Goal: Book appointment/travel/reservation

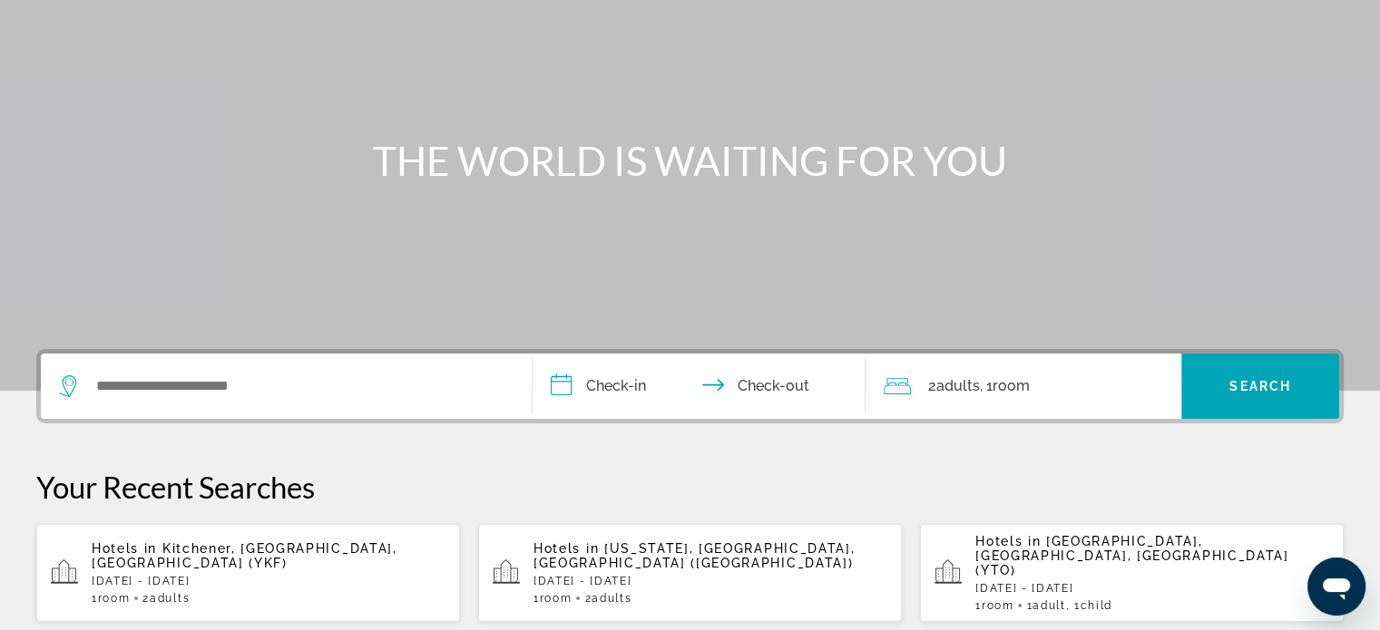
scroll to position [8, 0]
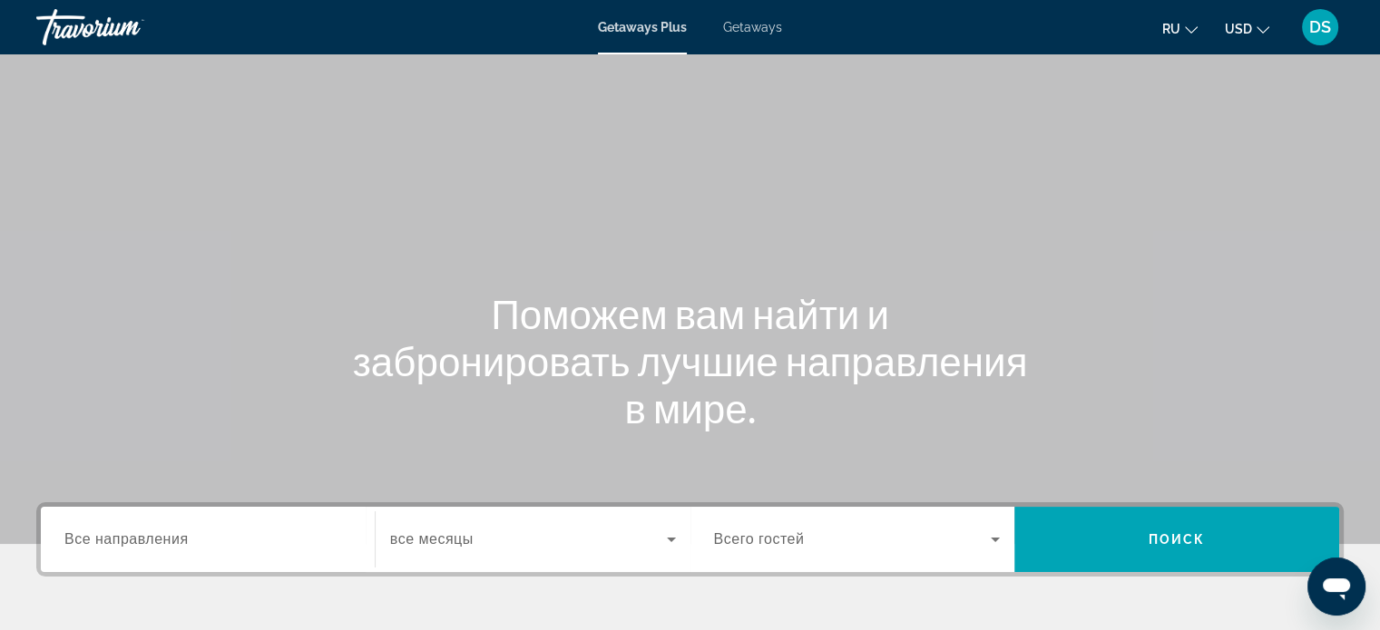
drag, startPoint x: 747, startPoint y: 27, endPoint x: 814, endPoint y: 96, distance: 96.2
click at [747, 27] on span "Getaways" at bounding box center [752, 27] width 59 height 15
click at [188, 538] on input "Destination Все направления" at bounding box center [207, 541] width 287 height 22
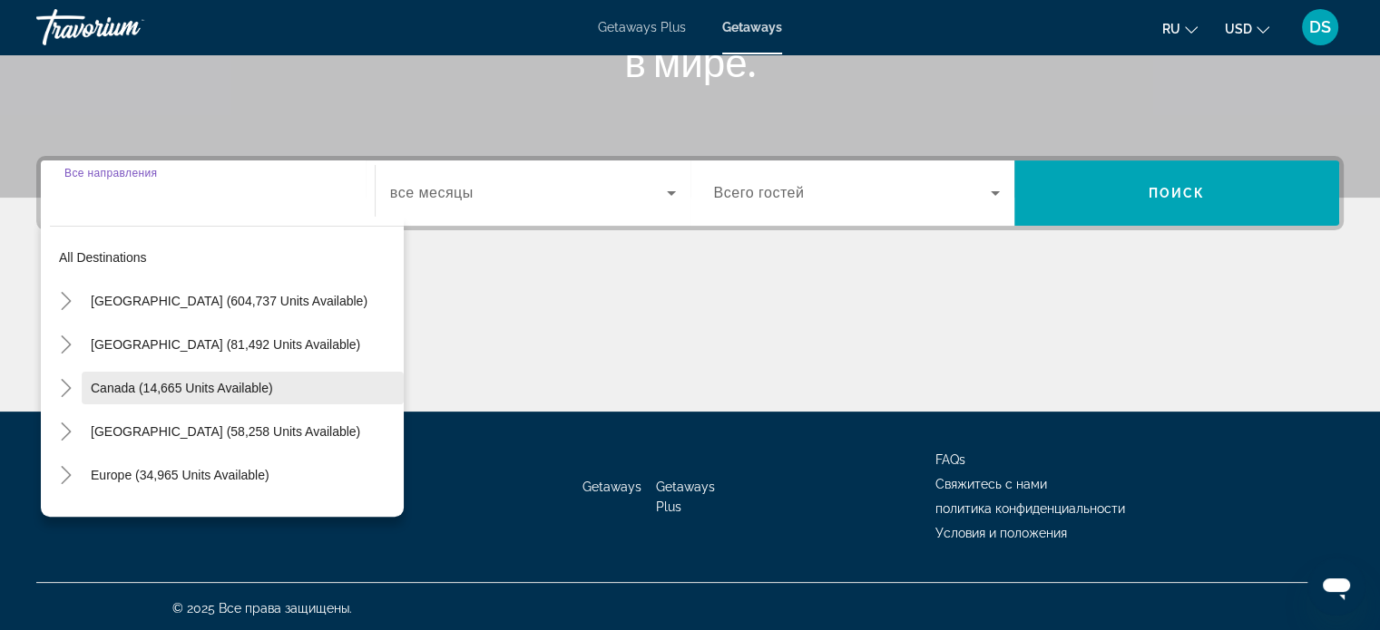
scroll to position [349, 0]
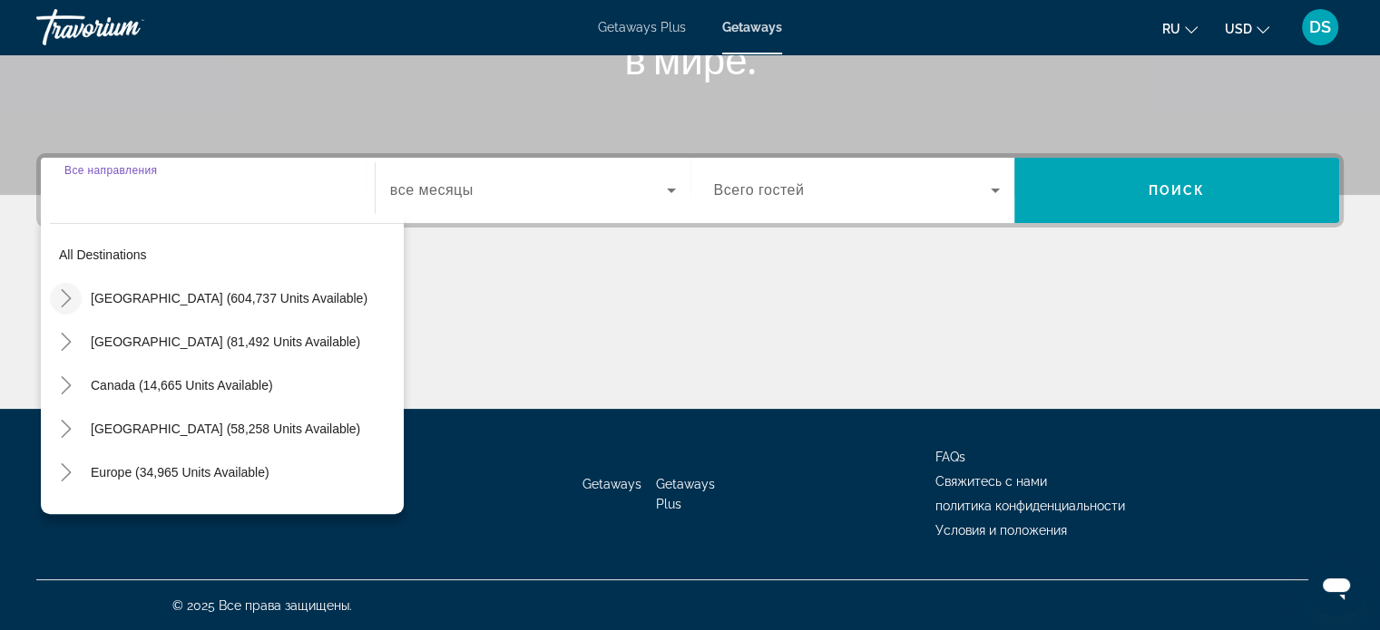
click at [66, 297] on icon "Toggle United States (604,737 units available)" at bounding box center [66, 298] width 18 height 18
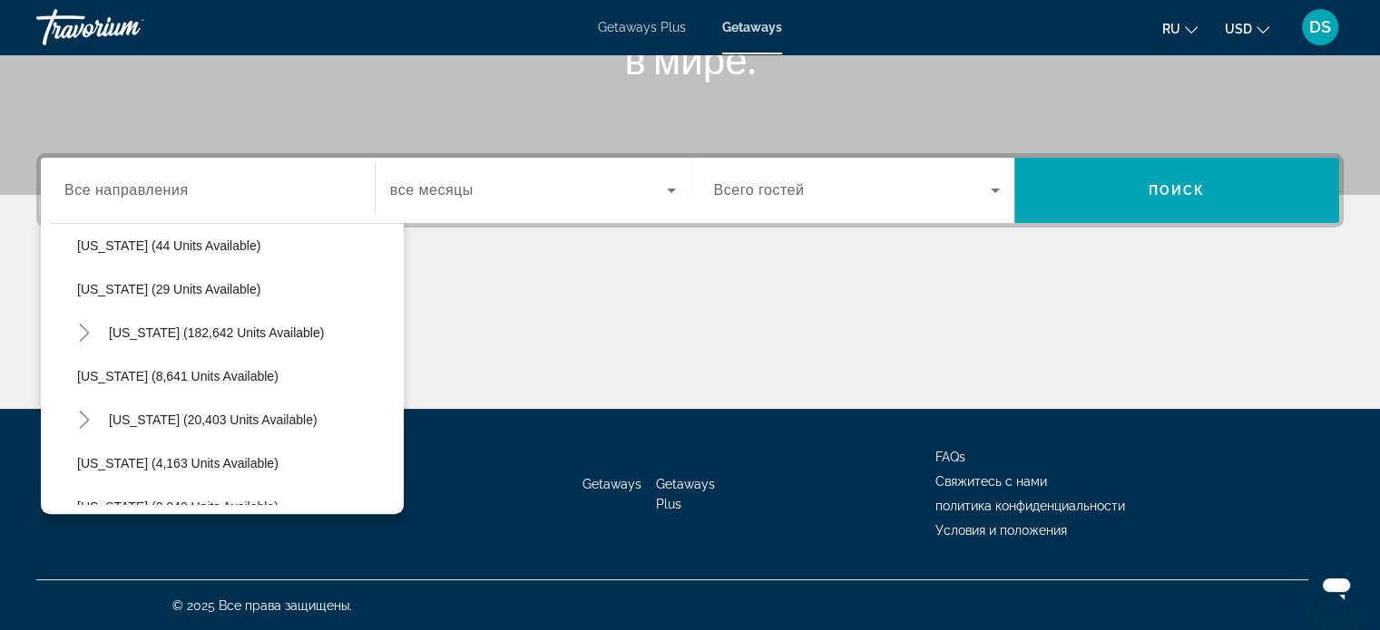
scroll to position [325, 0]
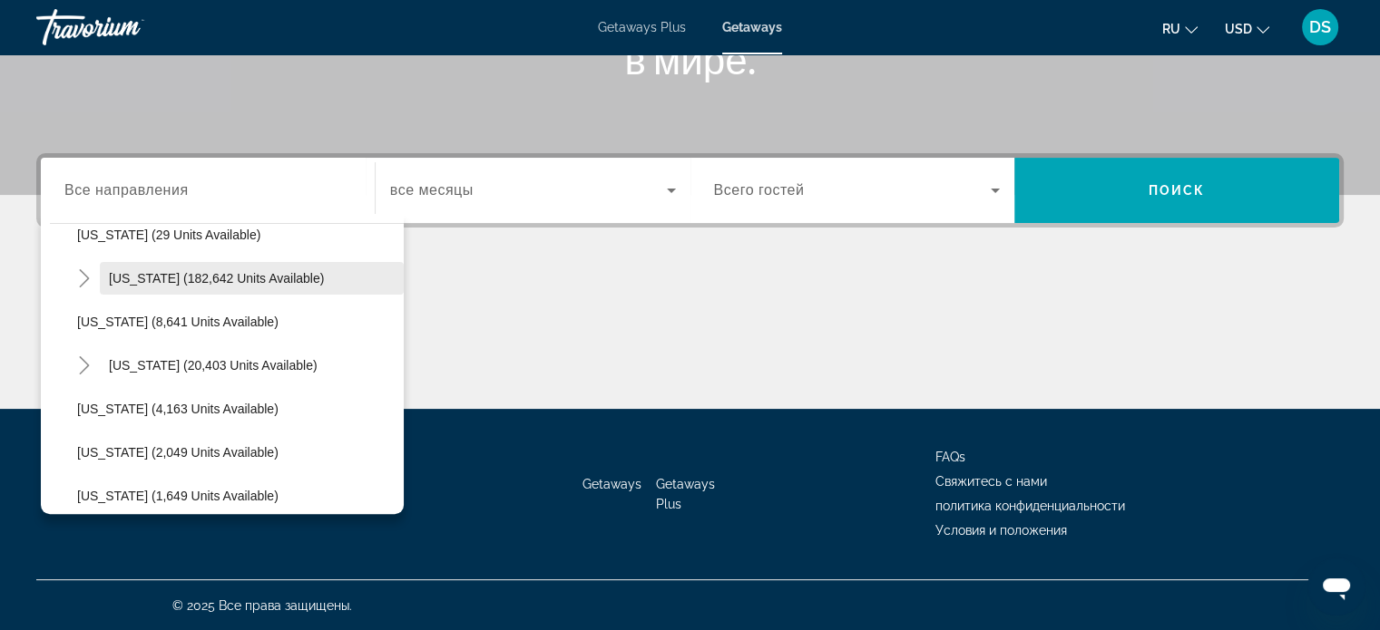
click at [121, 278] on span "[US_STATE] (182,642 units available)" at bounding box center [216, 278] width 215 height 15
type input "**********"
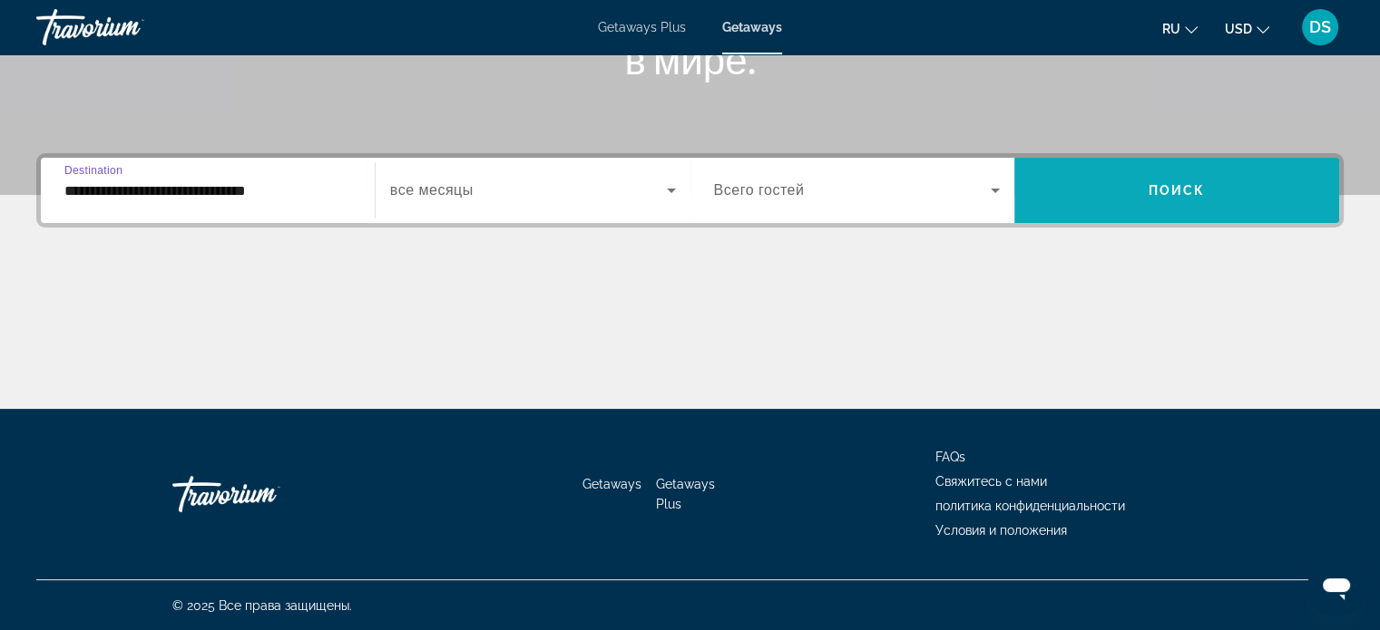
click at [1126, 189] on span "Search widget" at bounding box center [1176, 191] width 325 height 44
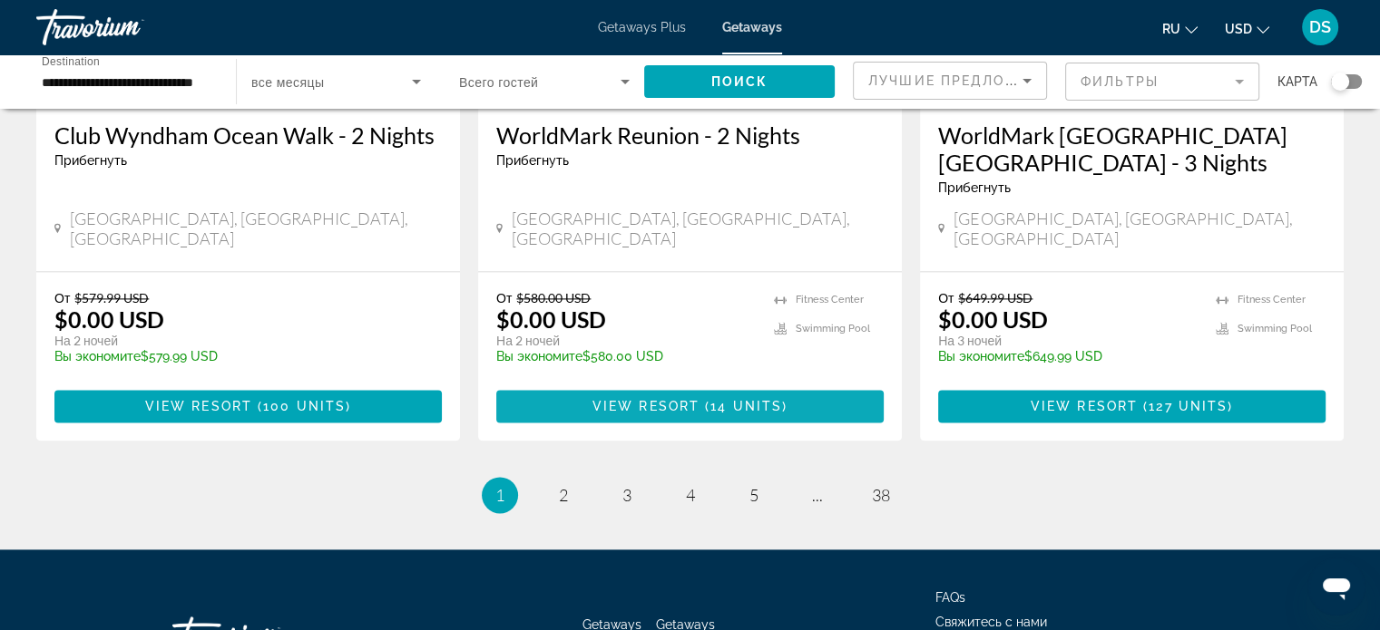
scroll to position [2412, 0]
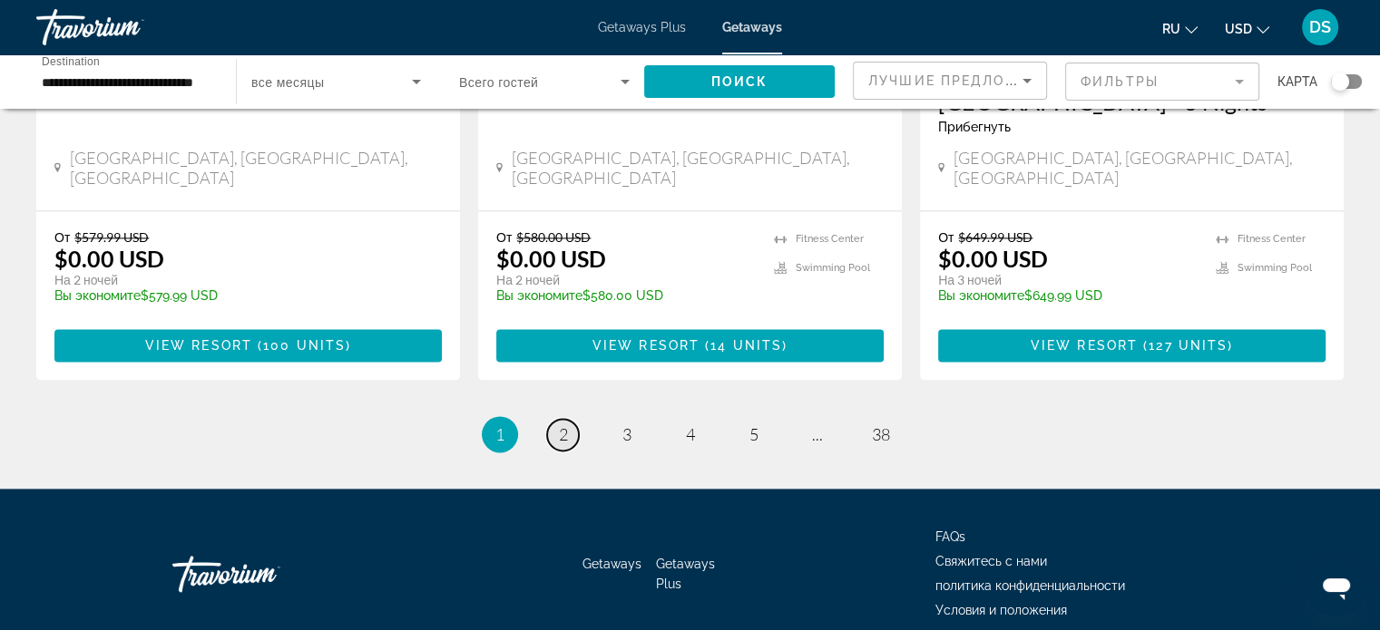
click at [570, 419] on link "page 2" at bounding box center [563, 435] width 32 height 32
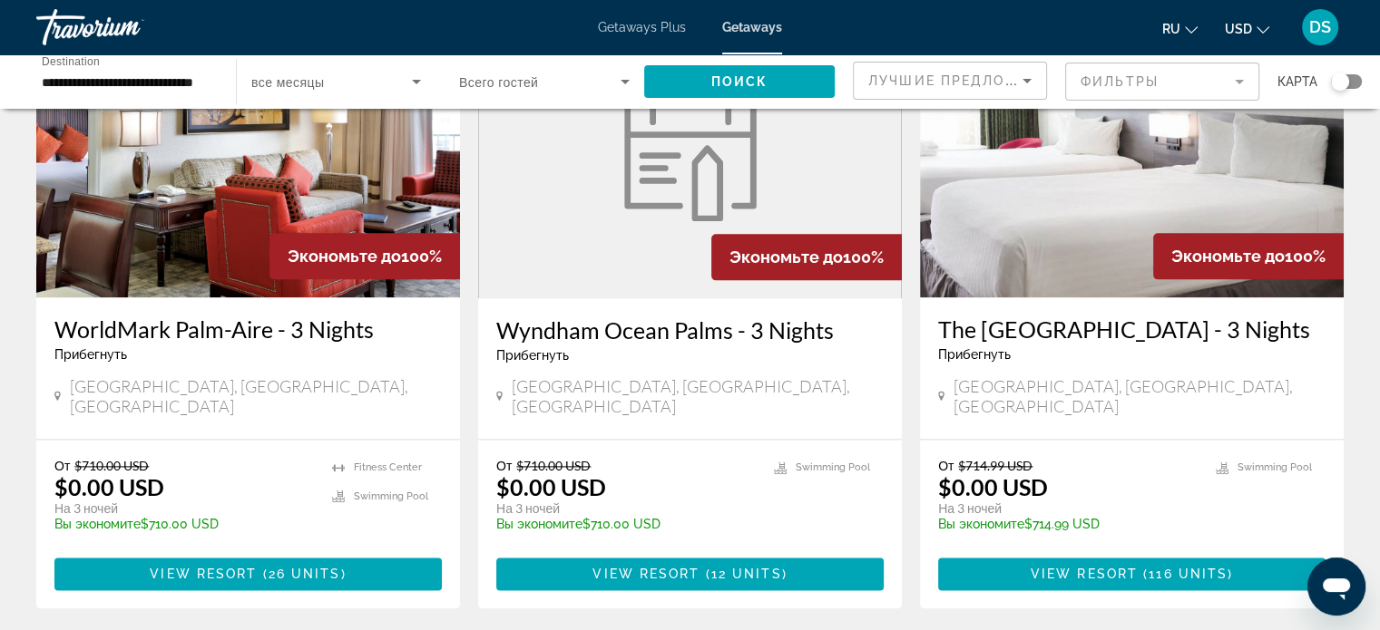
scroll to position [2268, 0]
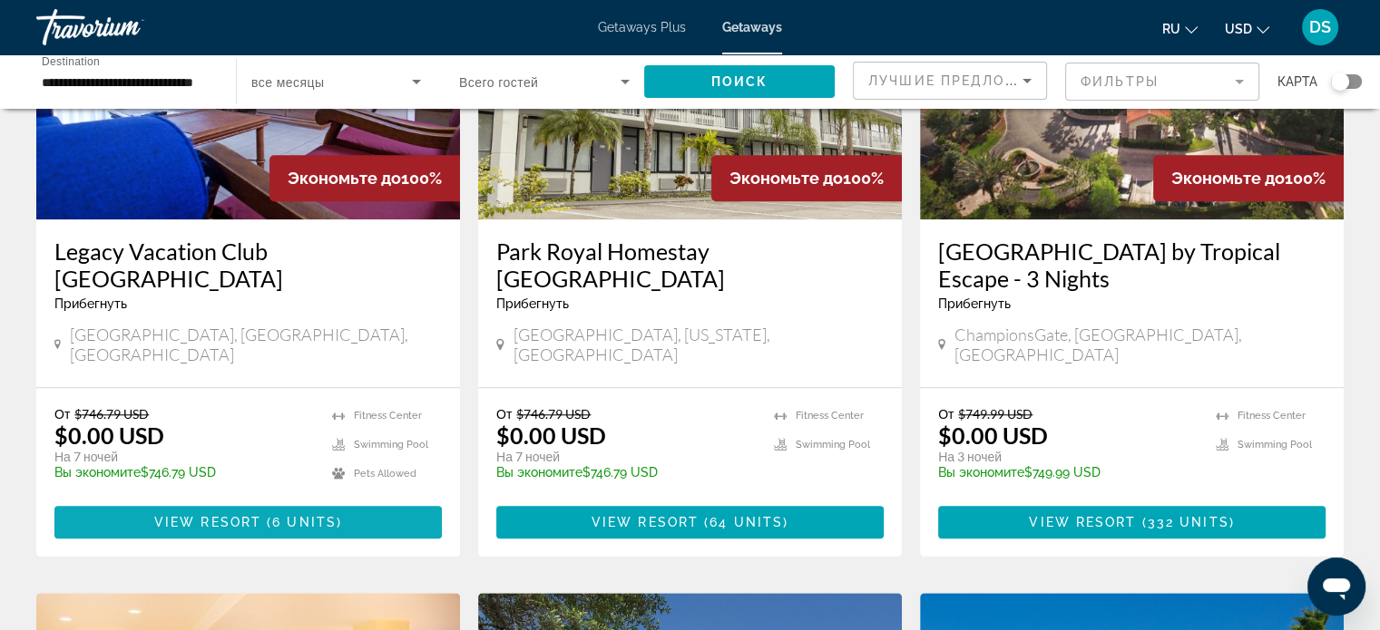
scroll to position [1633, 0]
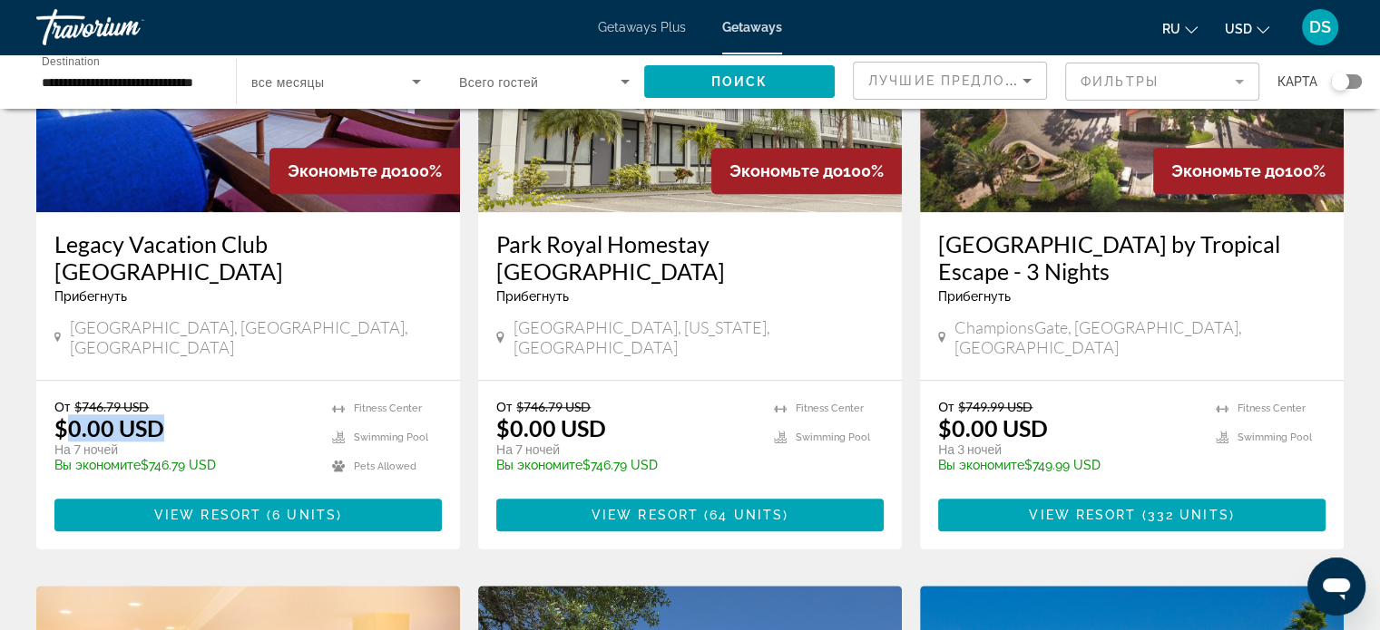
drag, startPoint x: 64, startPoint y: 342, endPoint x: 187, endPoint y: 336, distance: 122.6
click at [187, 399] on div "От $746.79 USD $0.00 USD На 7 ночей Вы экономите $746.79 USD temp" at bounding box center [183, 442] width 259 height 86
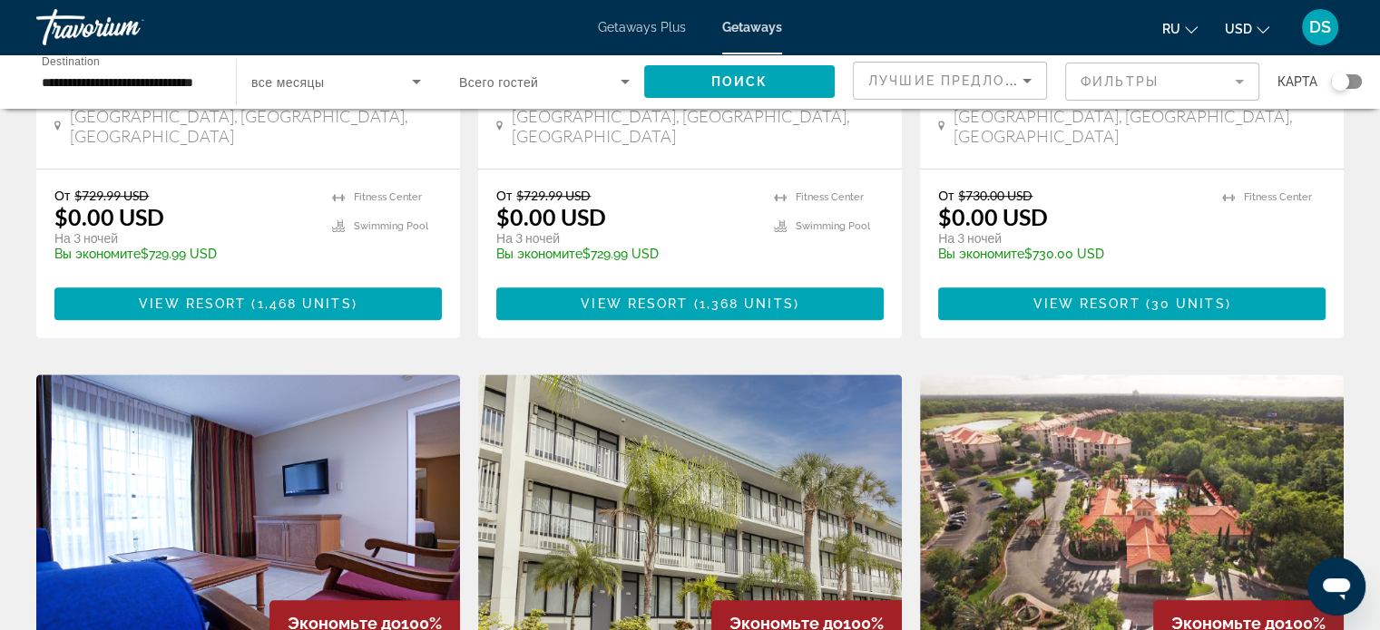
scroll to position [1179, 0]
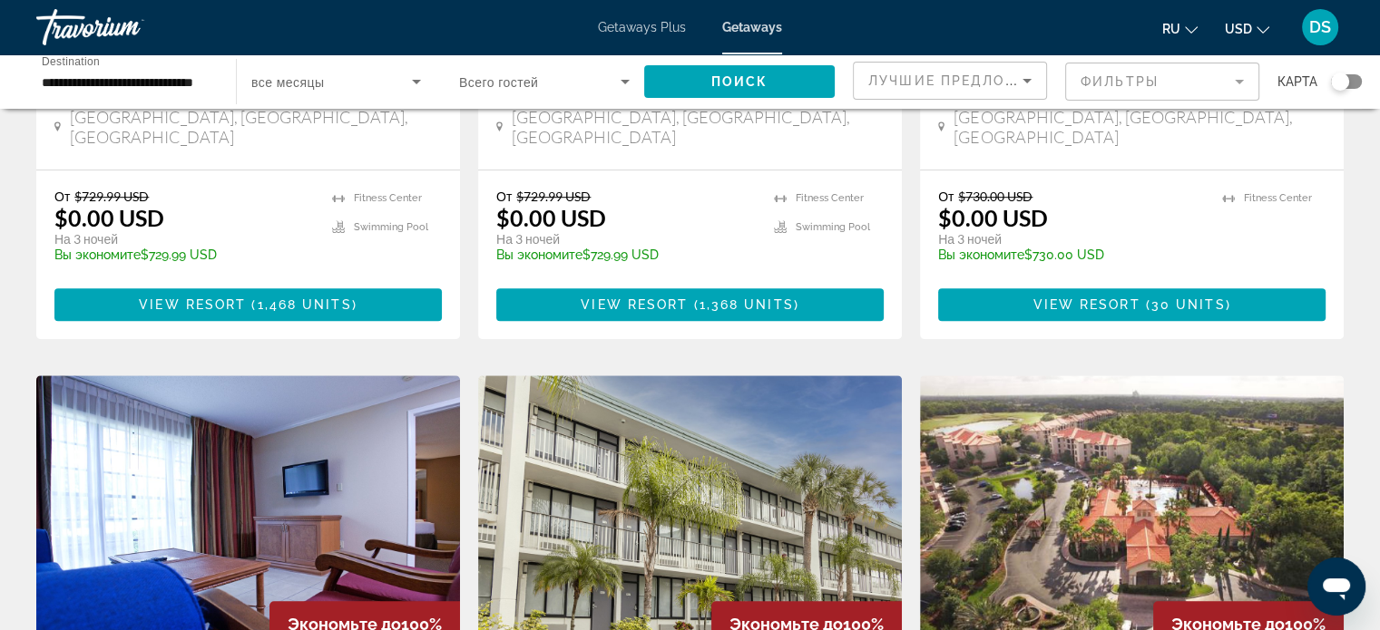
click at [287, 376] on img "Main content" at bounding box center [248, 521] width 424 height 290
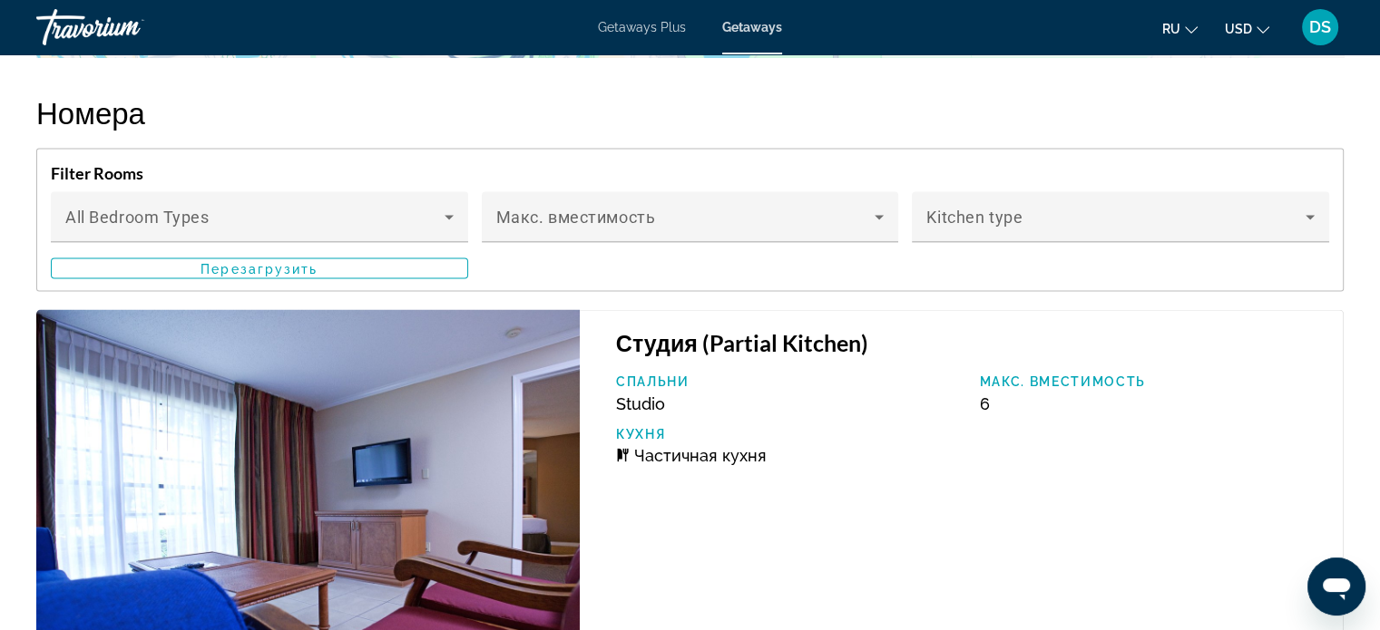
scroll to position [3447, 0]
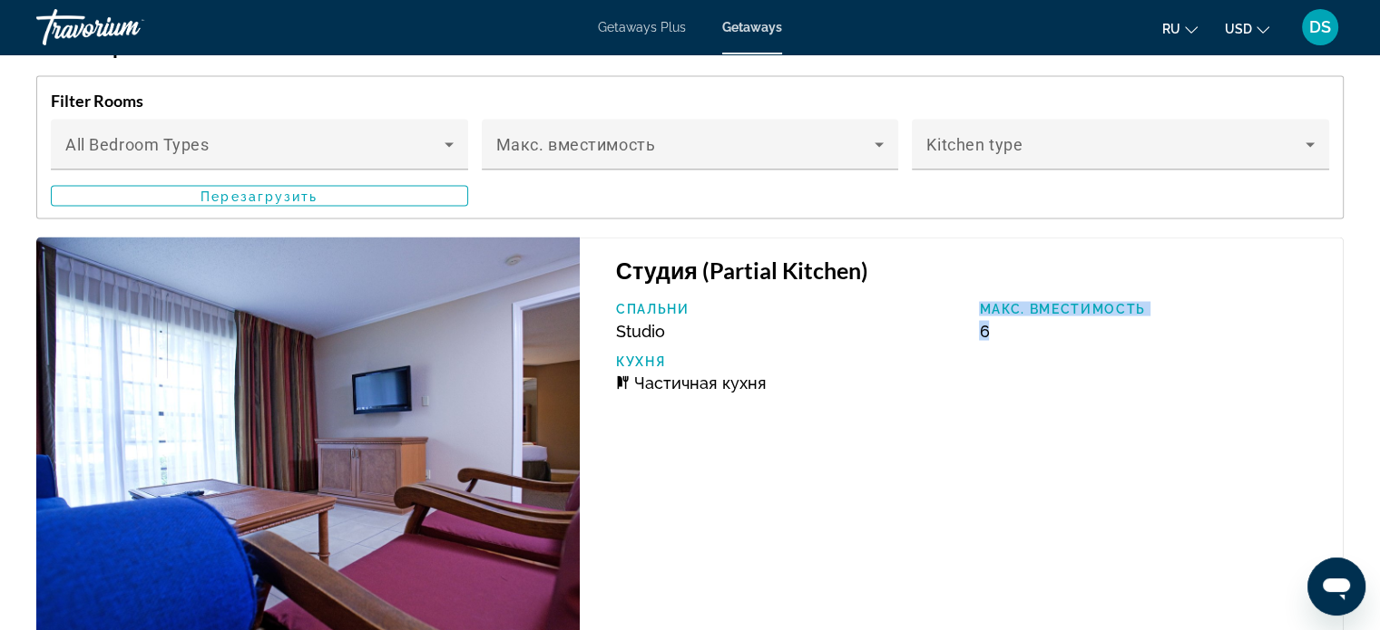
drag, startPoint x: 992, startPoint y: 328, endPoint x: 964, endPoint y: 328, distance: 28.1
click at [964, 328] on div "Спальни Studio Макс. вместимость 6 Кухня Частичная кухня" at bounding box center [970, 353] width 727 height 104
click at [698, 330] on div "Спальни Studio" at bounding box center [789, 320] width 364 height 39
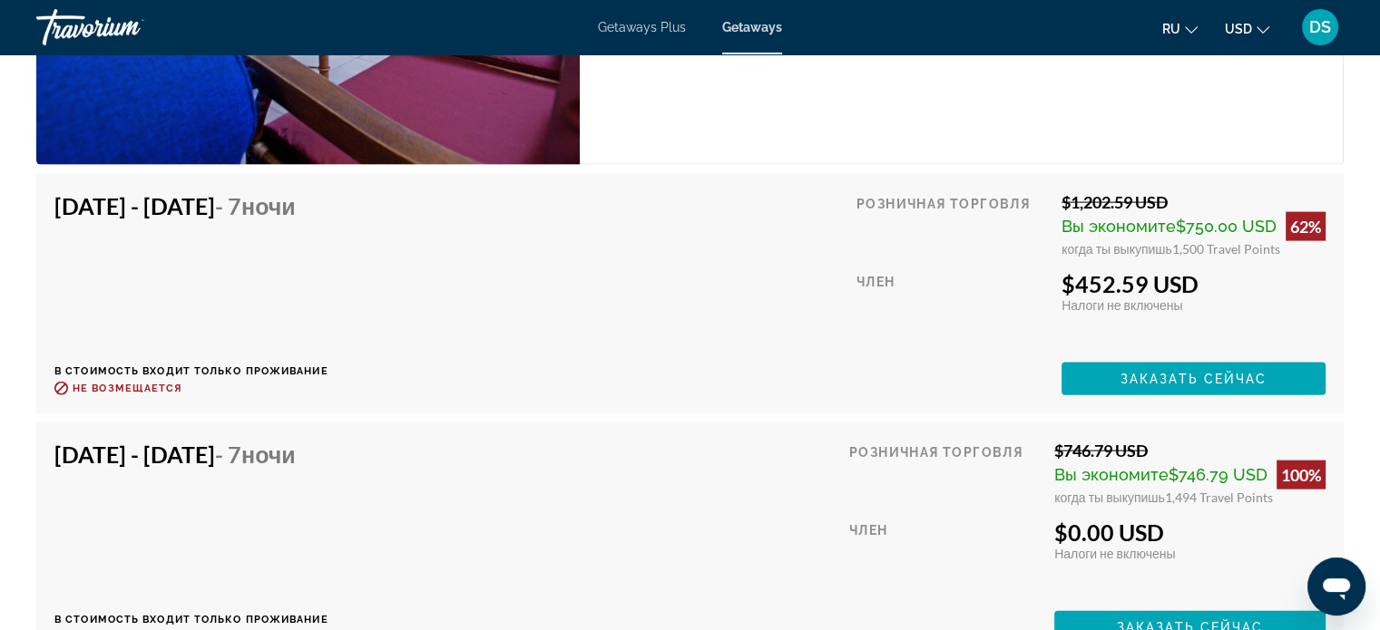
scroll to position [4082, 0]
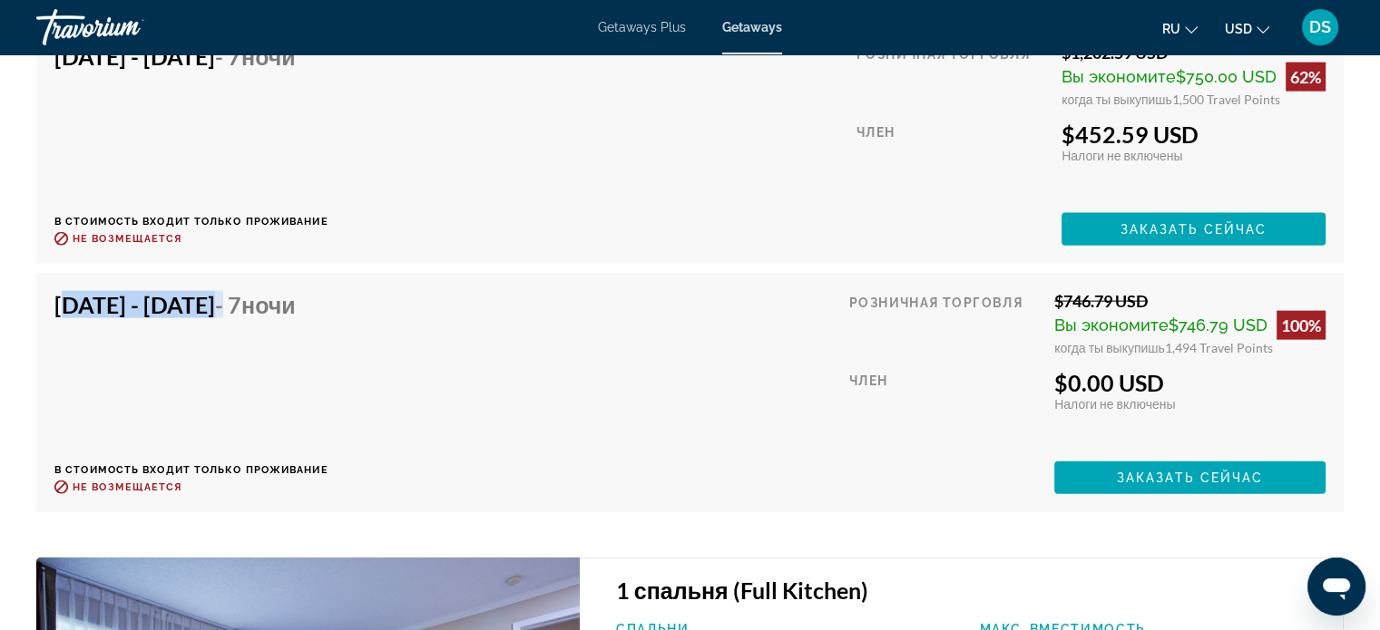
drag, startPoint x: 52, startPoint y: 300, endPoint x: 336, endPoint y: 317, distance: 284.4
click at [340, 304] on div "[DATE] - [DATE] - 7 ночи В стоимость входит только проживание Возврат до : Не в…" at bounding box center [689, 392] width 1307 height 239
drag, startPoint x: 1068, startPoint y: 376, endPoint x: 1170, endPoint y: 366, distance: 103.0
click at [1170, 369] on div "$0.00 USD" at bounding box center [1189, 382] width 271 height 27
click at [483, 350] on div "[DATE] - [DATE] - 7 ночи В стоимость входит только проживание Возврат до : Не в…" at bounding box center [689, 392] width 1271 height 203
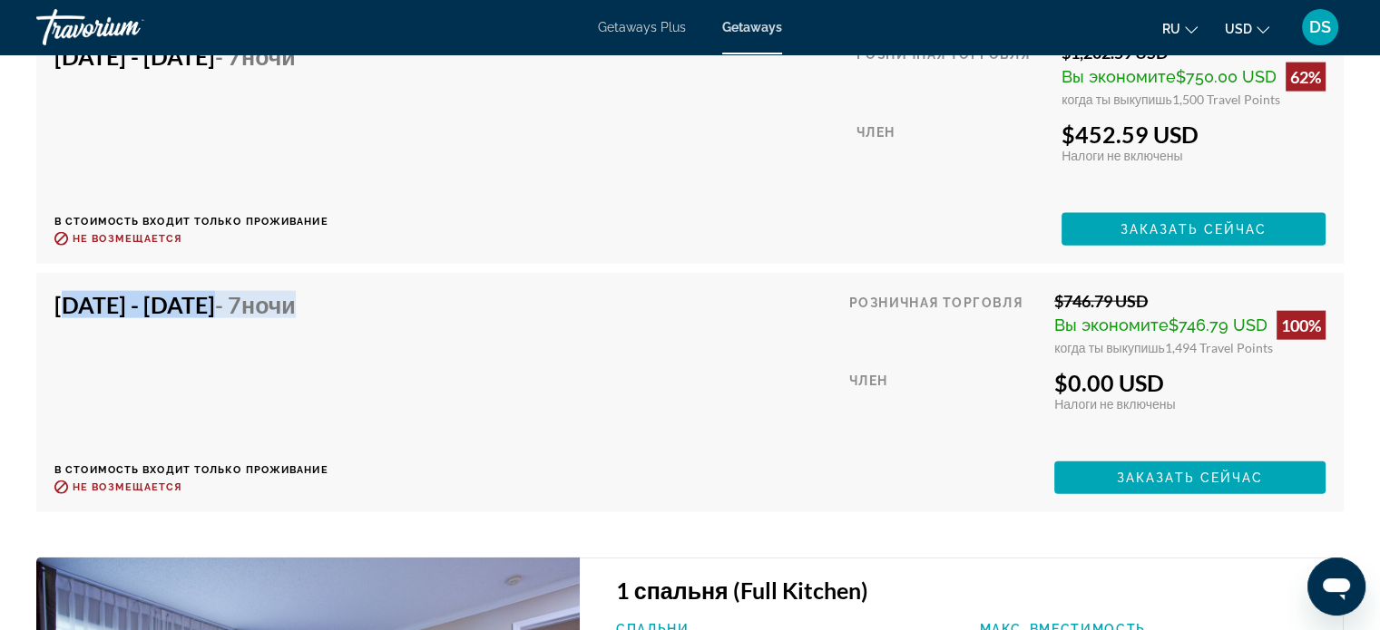
drag, startPoint x: 56, startPoint y: 300, endPoint x: 447, endPoint y: 297, distance: 390.9
click at [447, 297] on div "[DATE] - [DATE] - 7 ночи В стоимость входит только проживание Возврат до : Не в…" at bounding box center [689, 392] width 1271 height 203
drag, startPoint x: 1066, startPoint y: 297, endPoint x: 1149, endPoint y: 293, distance: 83.5
click at [1149, 293] on div "$746.79 USD" at bounding box center [1189, 301] width 271 height 20
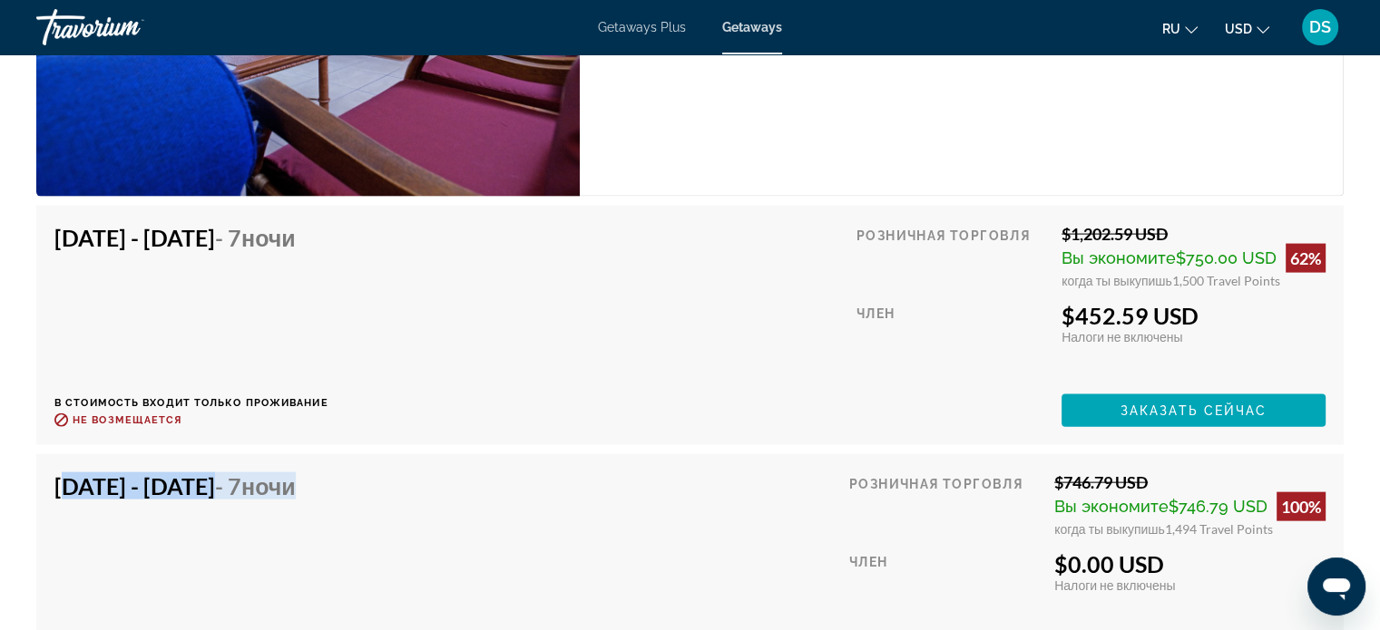
scroll to position [4172, 0]
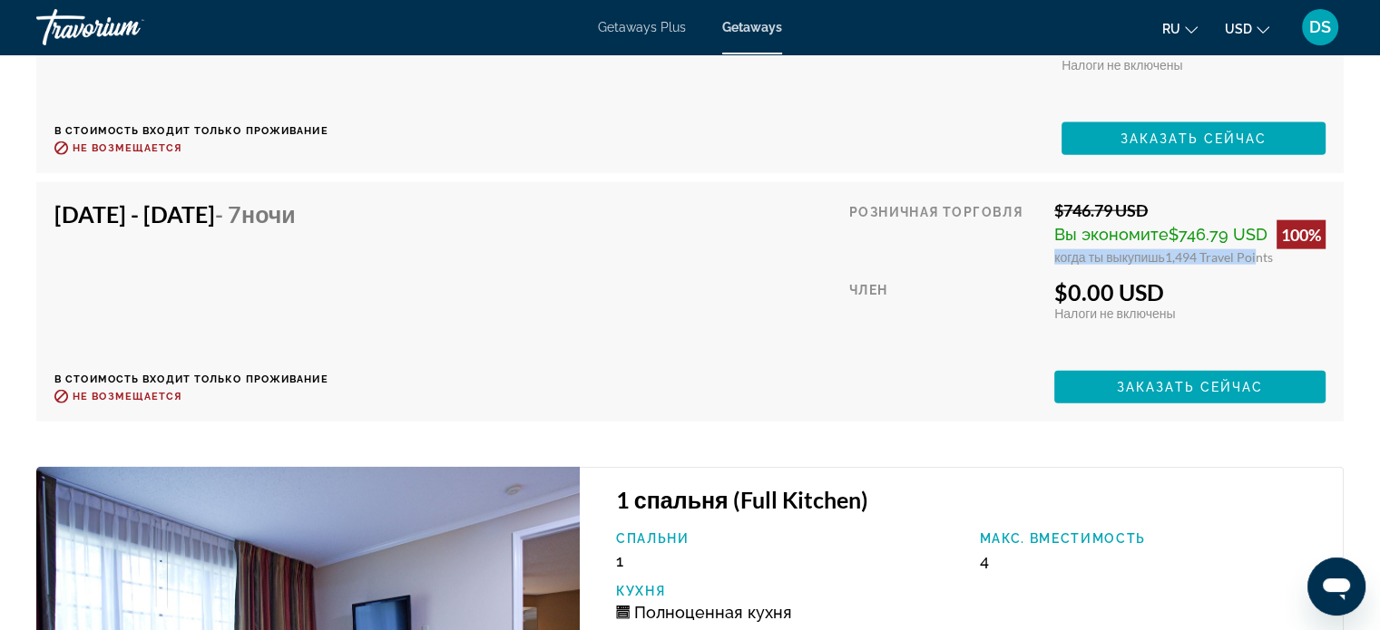
drag, startPoint x: 1050, startPoint y: 253, endPoint x: 1251, endPoint y: 246, distance: 200.6
click at [1251, 246] on div "Розничная торговля $746.79 USD Вы экономите $746.79 USD 100% когда ты выкупишь …" at bounding box center [1087, 301] width 476 height 203
click at [1218, 253] on span "1,494 Travel Points" at bounding box center [1219, 256] width 108 height 15
drag, startPoint x: 1064, startPoint y: 290, endPoint x: 1169, endPoint y: 291, distance: 105.2
click at [1169, 291] on div "$0.00 USD" at bounding box center [1189, 291] width 271 height 27
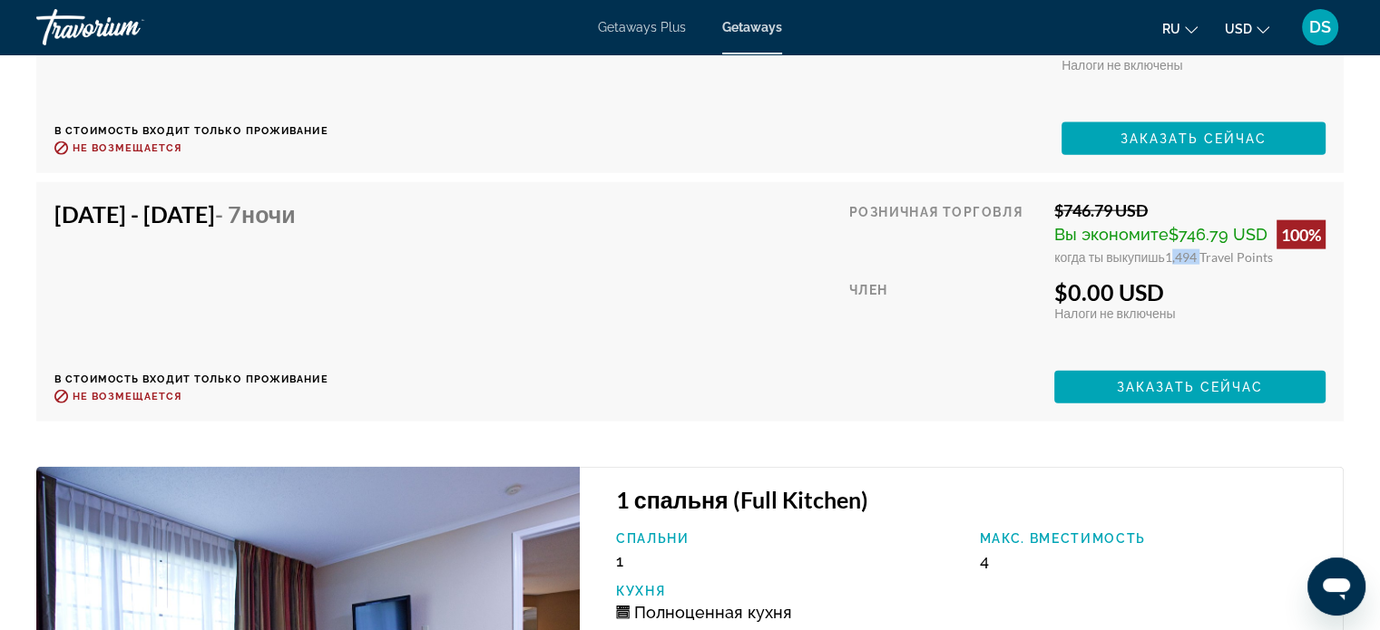
drag, startPoint x: 1166, startPoint y: 254, endPoint x: 1200, endPoint y: 252, distance: 34.5
click at [1200, 252] on span "1,494 Travel Points" at bounding box center [1219, 256] width 108 height 15
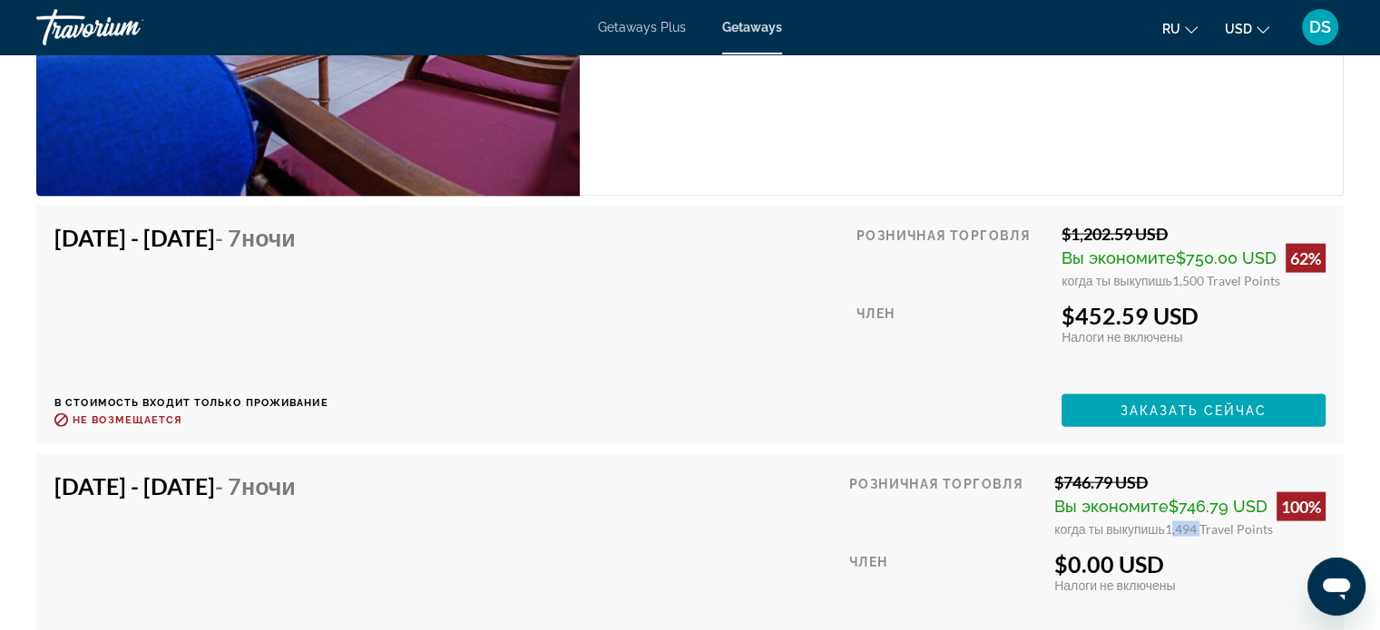
scroll to position [4082, 0]
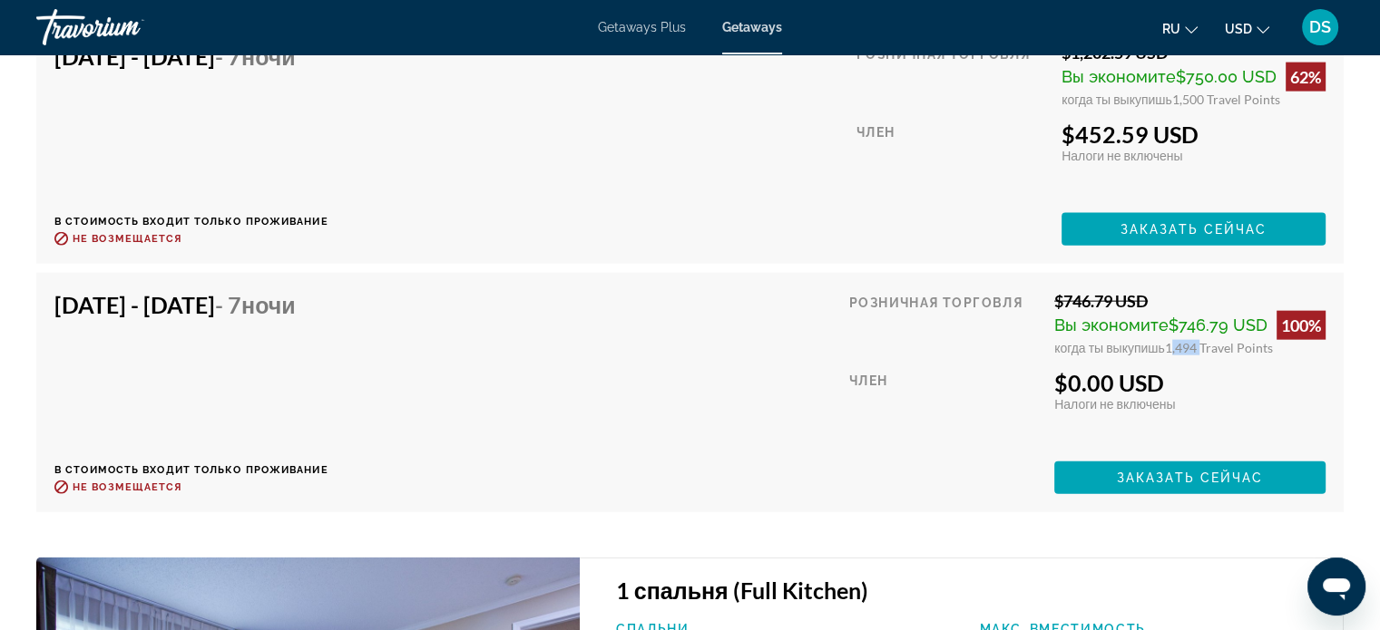
drag, startPoint x: 1063, startPoint y: 297, endPoint x: 1156, endPoint y: 296, distance: 92.5
click at [1156, 296] on div "$746.79 USD" at bounding box center [1189, 301] width 271 height 20
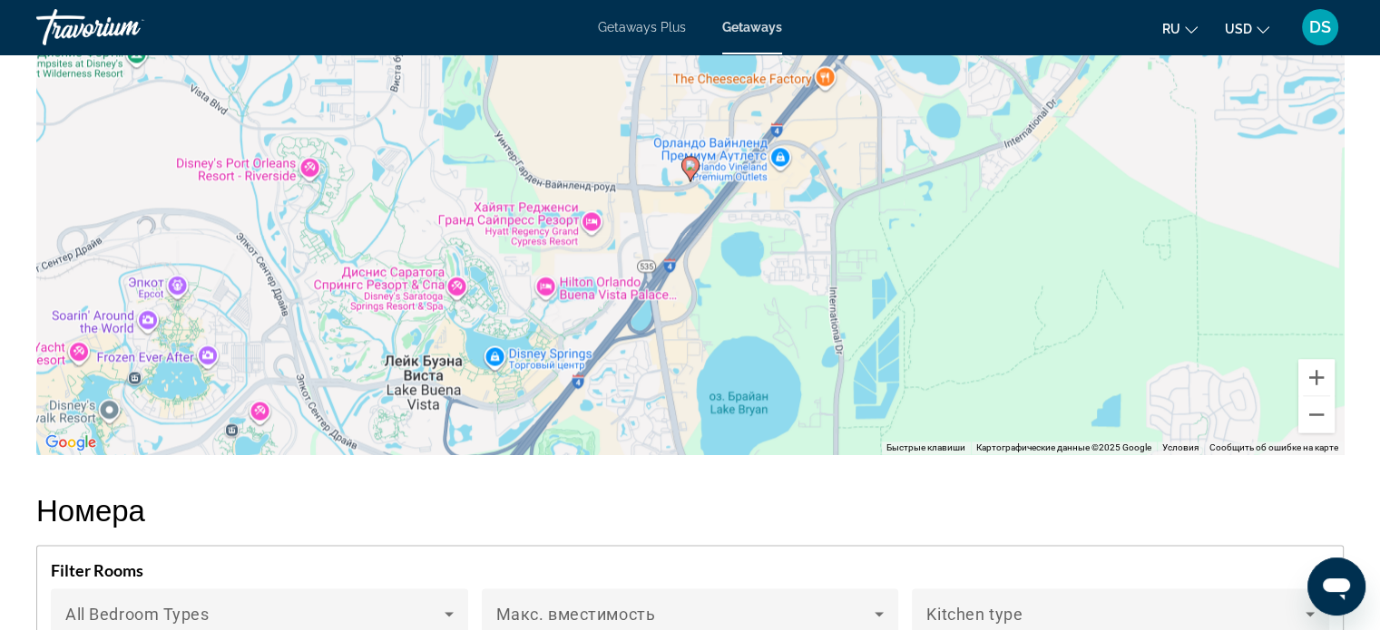
scroll to position [2812, 0]
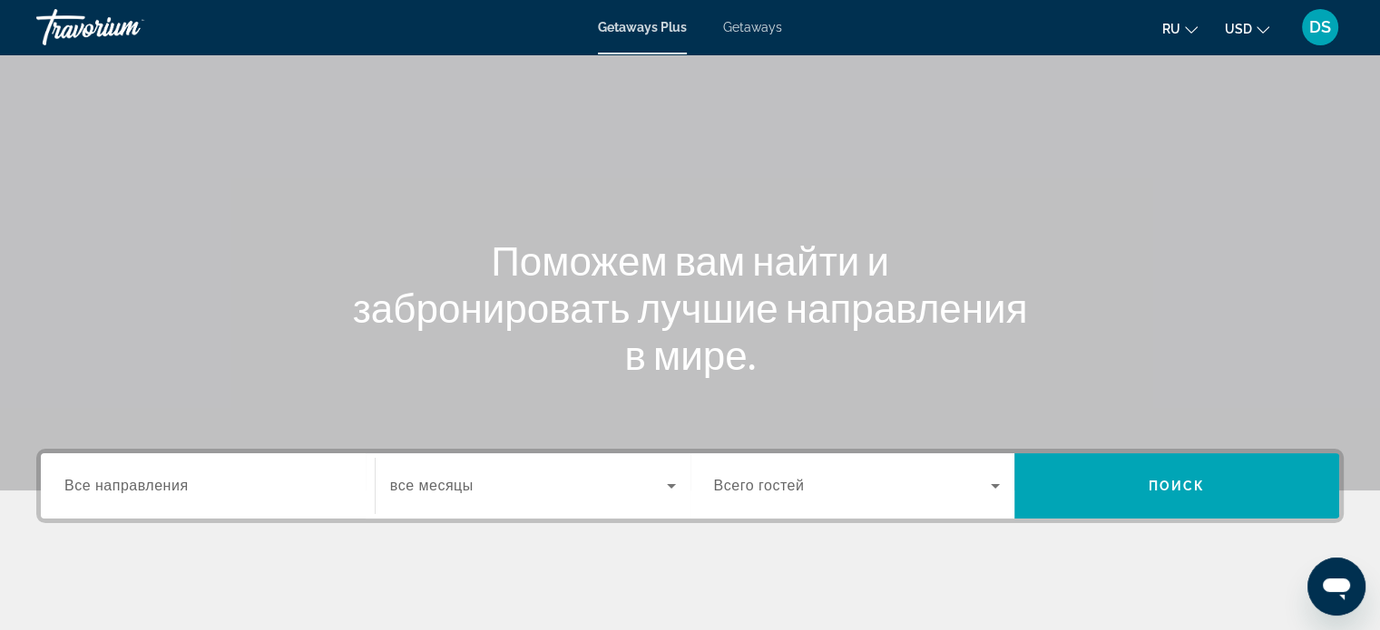
scroll to position [91, 0]
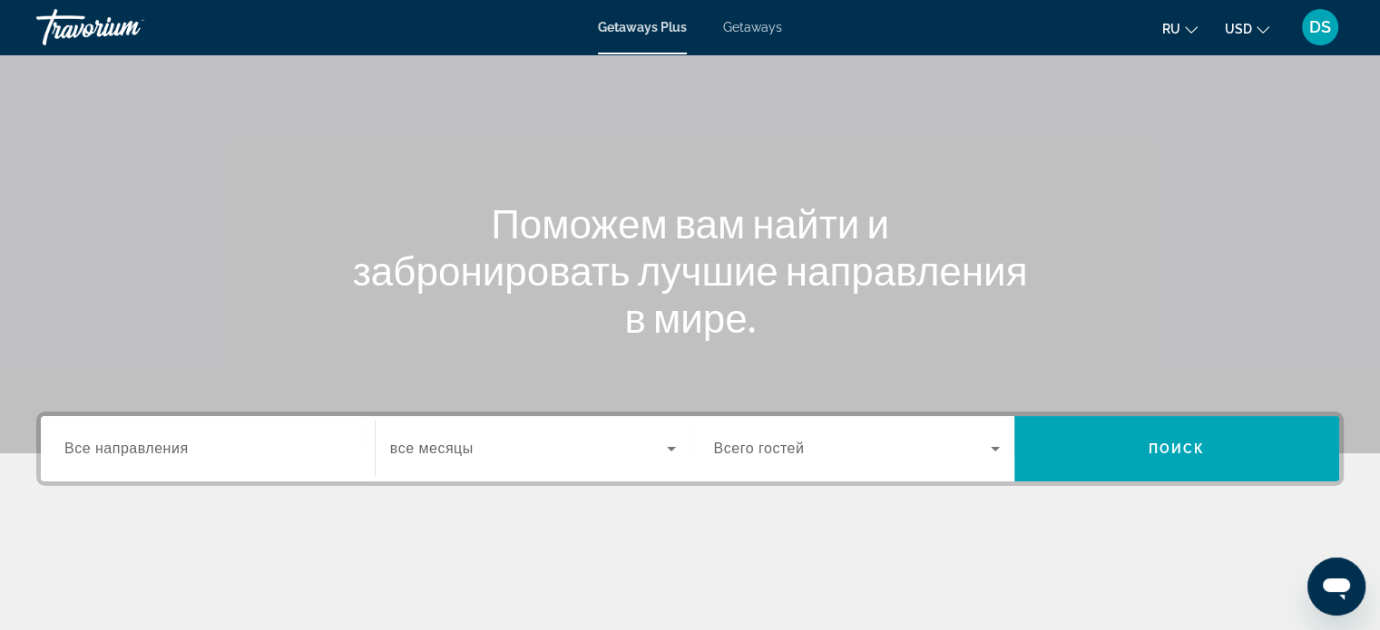
click at [760, 114] on div "Main content" at bounding box center [690, 181] width 1380 height 544
drag, startPoint x: 765, startPoint y: 30, endPoint x: 758, endPoint y: 37, distance: 9.6
click at [765, 30] on span "Getaways" at bounding box center [752, 27] width 59 height 15
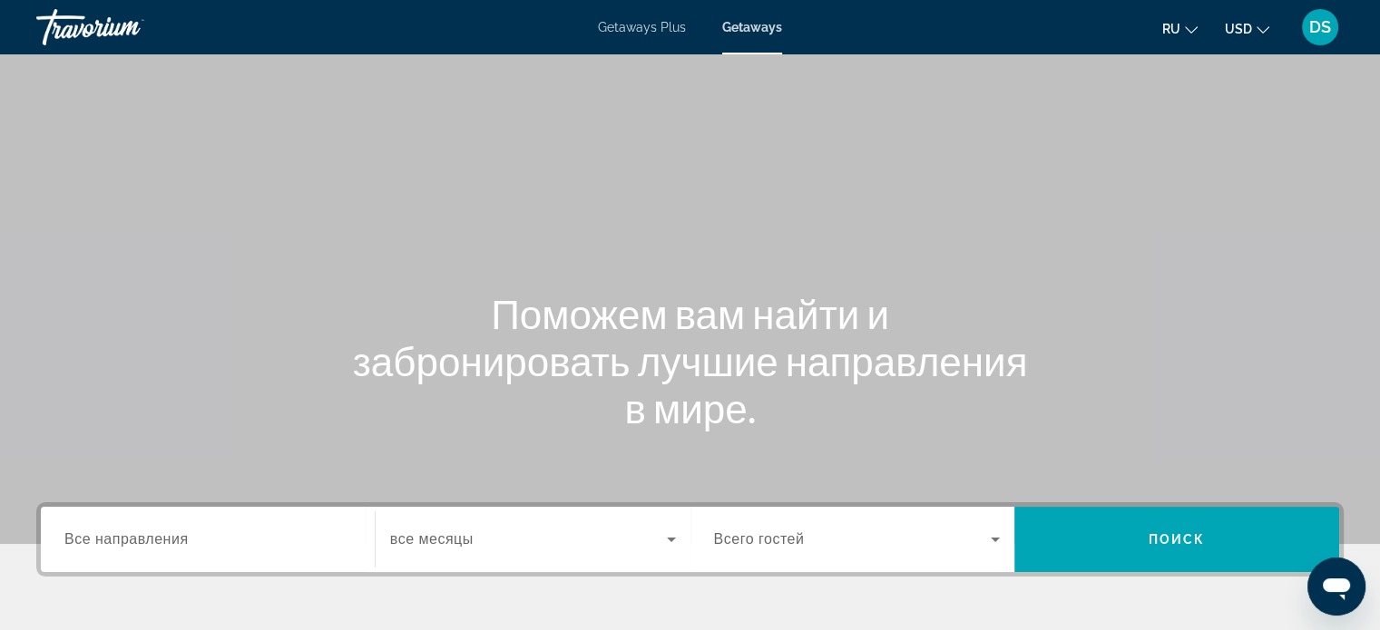
click at [147, 541] on span "Все направления" at bounding box center [126, 539] width 124 height 15
click at [147, 541] on input "Destination Все направления" at bounding box center [207, 541] width 287 height 22
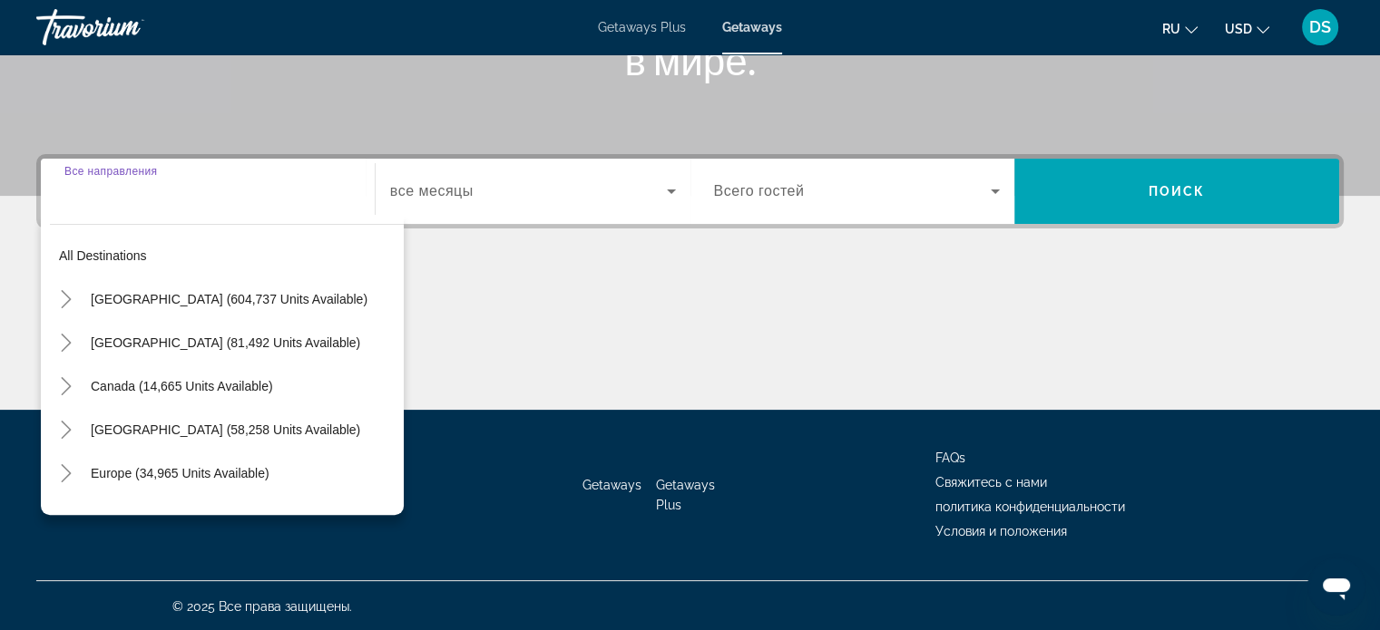
scroll to position [349, 0]
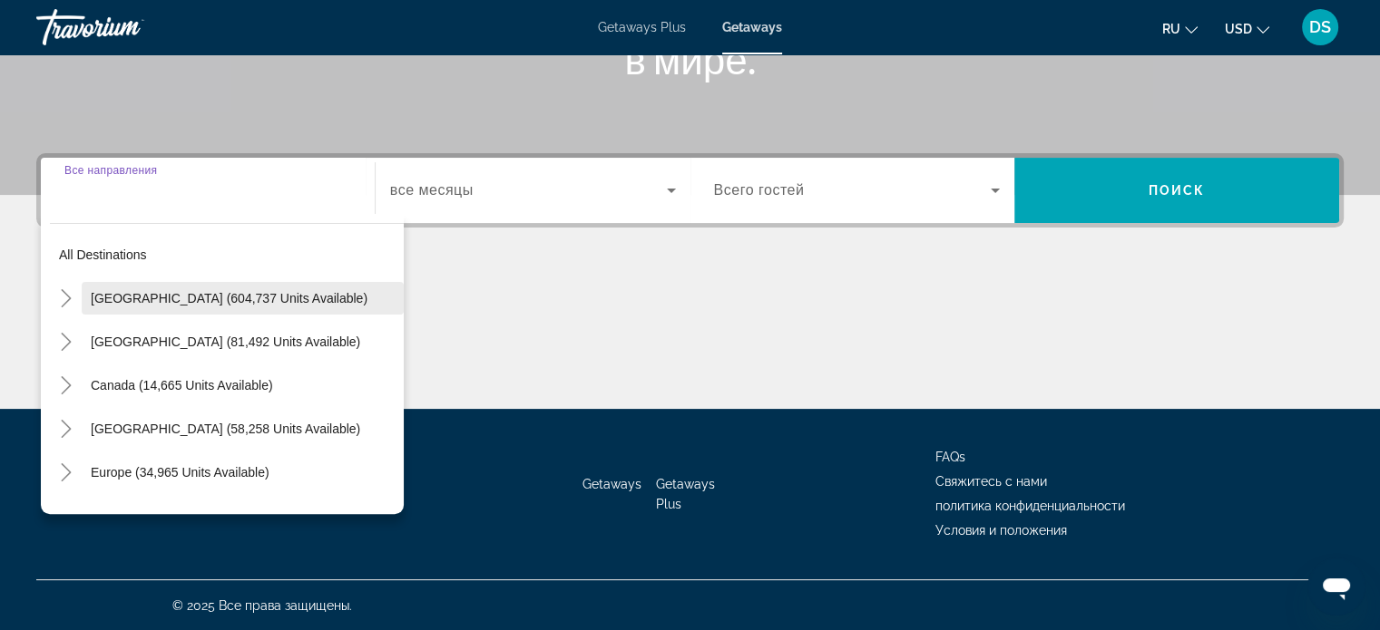
click at [105, 293] on span "[GEOGRAPHIC_DATA] (604,737 units available)" at bounding box center [229, 298] width 277 height 15
type input "**********"
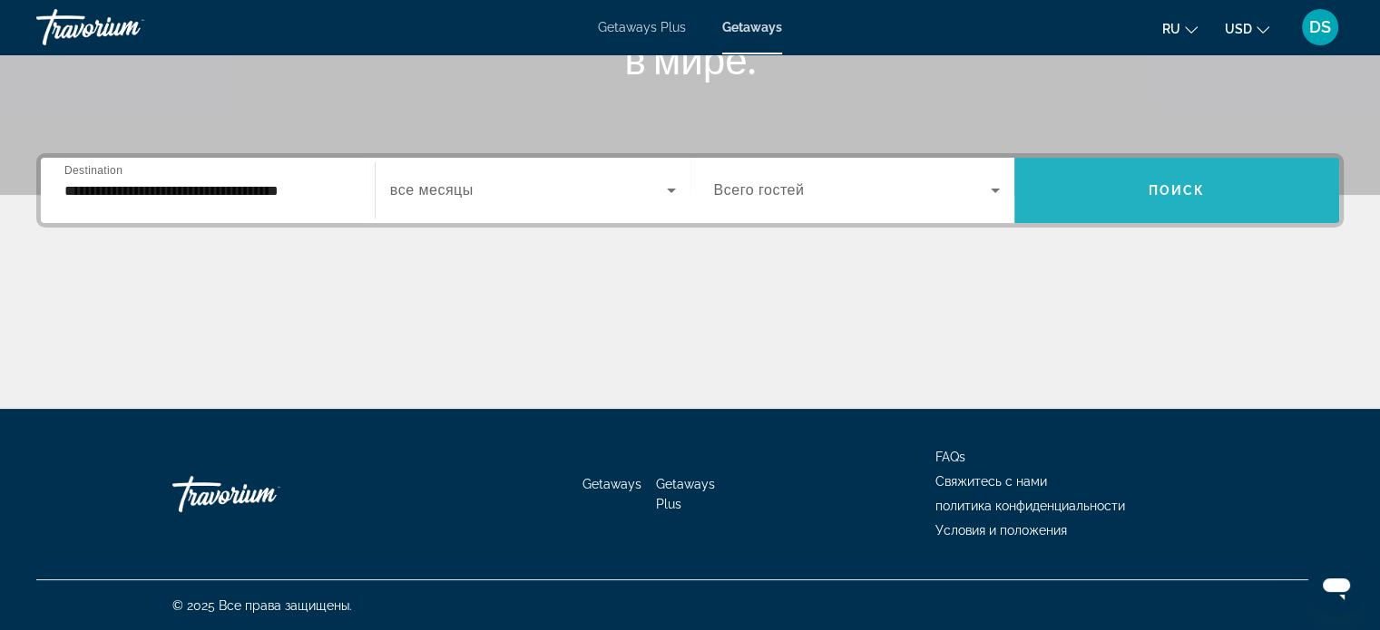
click at [1156, 196] on span "Поиск" at bounding box center [1176, 190] width 57 height 15
